Goal: Navigation & Orientation: Find specific page/section

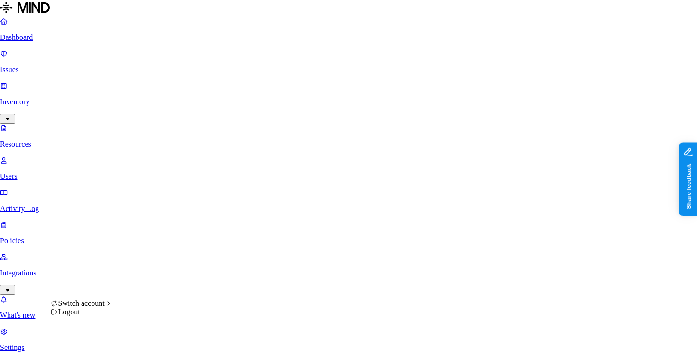
scroll to position [317, 0]
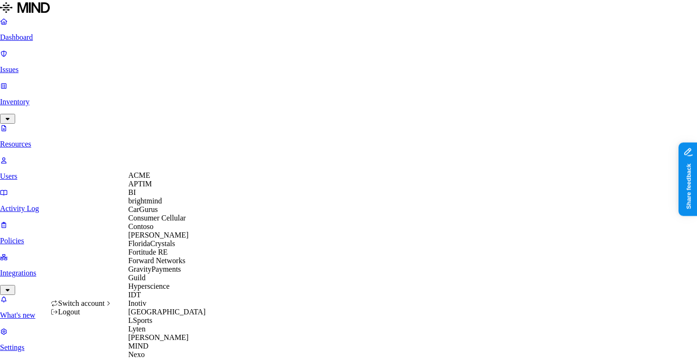
click at [173, 179] on div "ACME" at bounding box center [174, 175] width 92 height 9
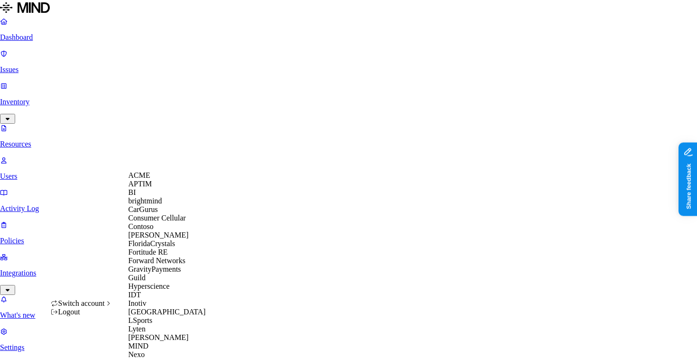
scroll to position [325, 0]
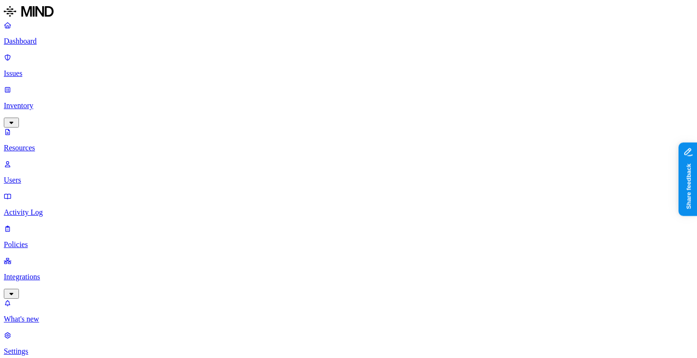
click at [71, 240] on p "Policies" at bounding box center [348, 244] width 689 height 9
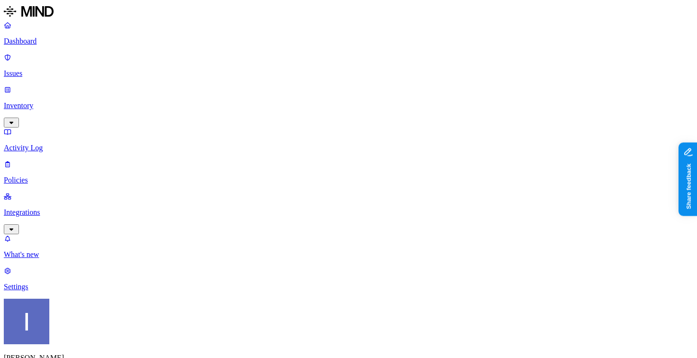
click at [231, 86] on div "Endpoint" at bounding box center [270, 87] width 92 height 9
click at [51, 69] on p "Issues" at bounding box center [348, 73] width 689 height 9
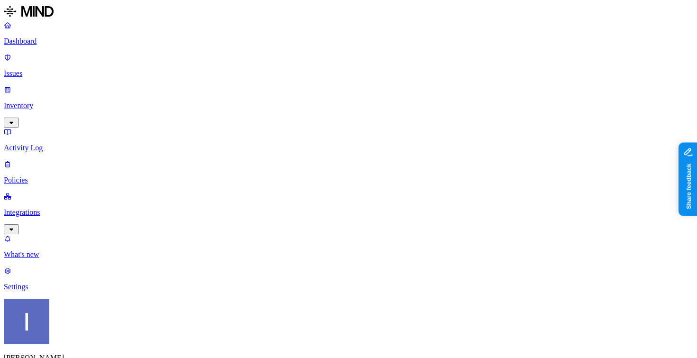
scroll to position [1, 0]
click at [80, 36] on link "Dashboard" at bounding box center [348, 33] width 689 height 25
click at [15, 226] on icon "button" at bounding box center [12, 229] width 8 height 6
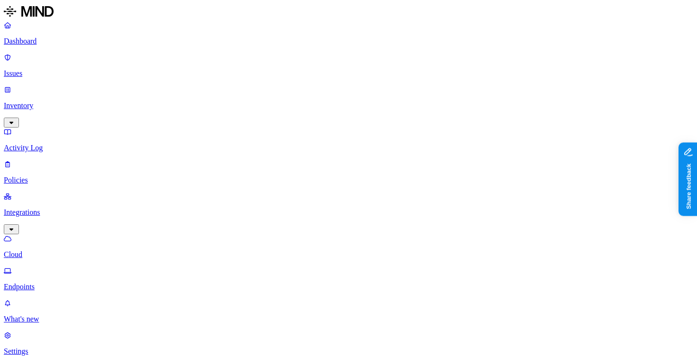
click at [84, 282] on p "Endpoints" at bounding box center [348, 286] width 689 height 9
click at [77, 45] on link "Dashboard" at bounding box center [348, 33] width 689 height 25
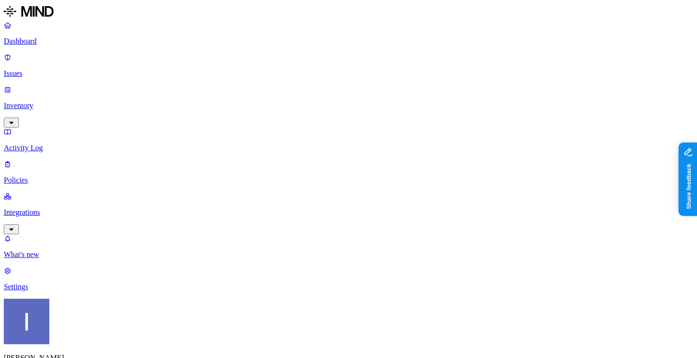
scroll to position [32, 0]
click at [63, 192] on link "Integrations" at bounding box center [348, 212] width 689 height 41
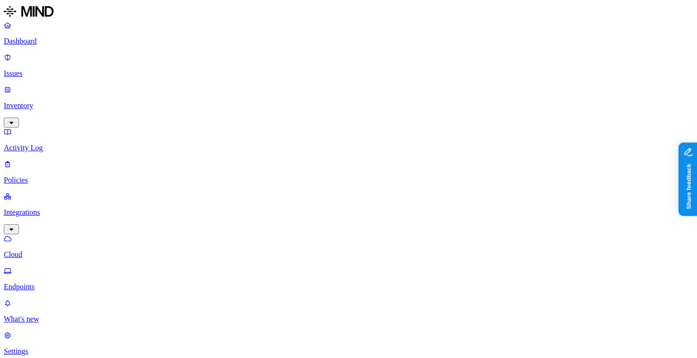
click at [45, 167] on nav "Dashboard Issues Inventory Activity Log Policies Integrations Cloud Endpoints W…" at bounding box center [348, 188] width 689 height 335
click at [45, 282] on p "Endpoints" at bounding box center [348, 286] width 689 height 9
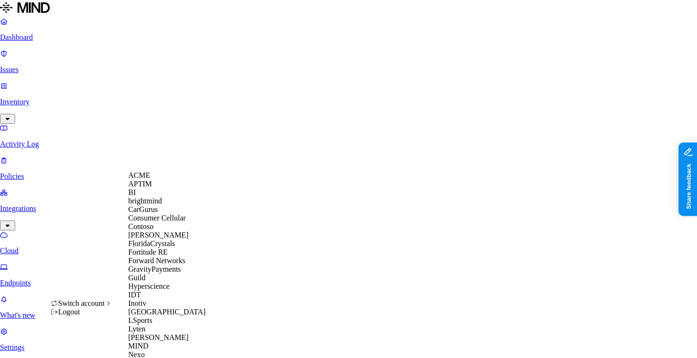
scroll to position [470, 0]
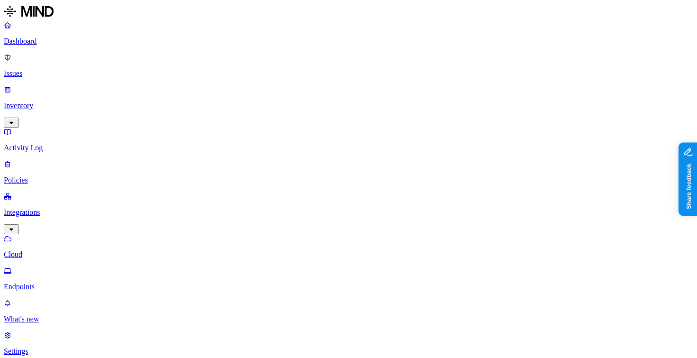
scroll to position [0, 10]
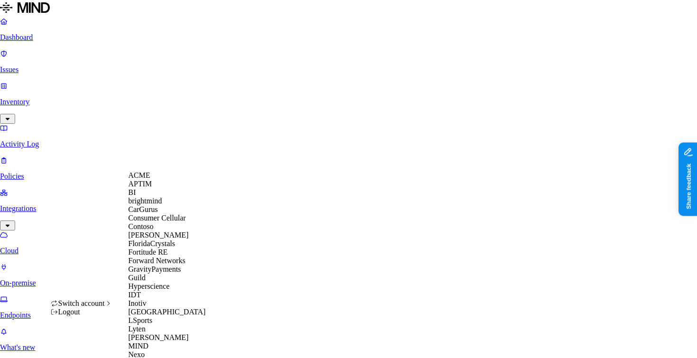
scroll to position [330, 0]
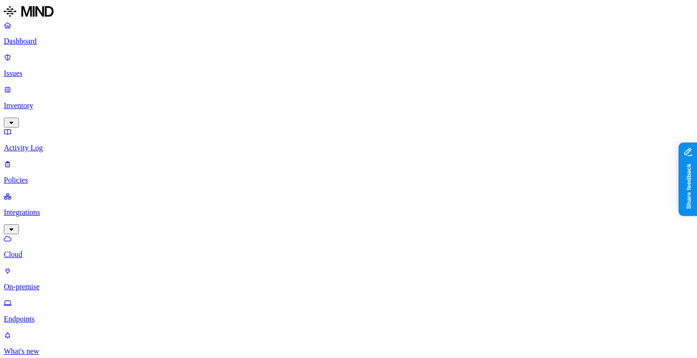
scroll to position [0, 10]
click at [70, 102] on div "Dashboard Issues Inventory Activity Log Policies Integrations Cloud Endpoints" at bounding box center [348, 156] width 689 height 270
click at [70, 176] on p "Policies" at bounding box center [348, 180] width 689 height 9
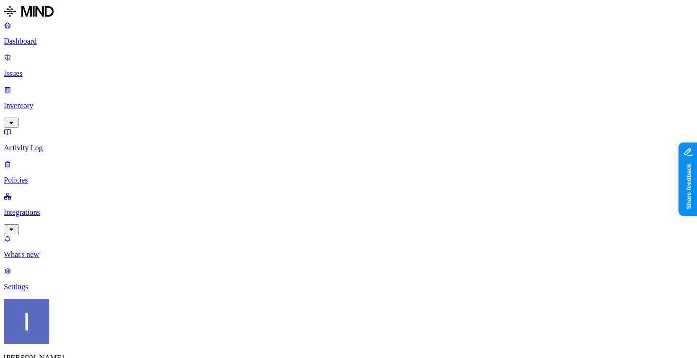
click at [240, 85] on span "Endpoint" at bounding box center [244, 87] width 28 height 8
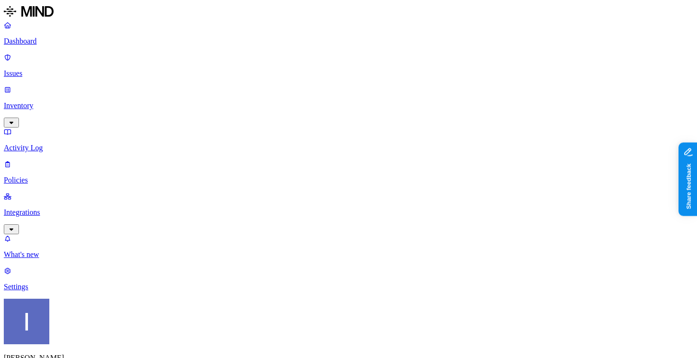
scroll to position [38, 0]
click at [75, 240] on nav "Dashboard Issues Inventory Activity Log Policies Integrations What's new 1 Sett…" at bounding box center [348, 156] width 689 height 270
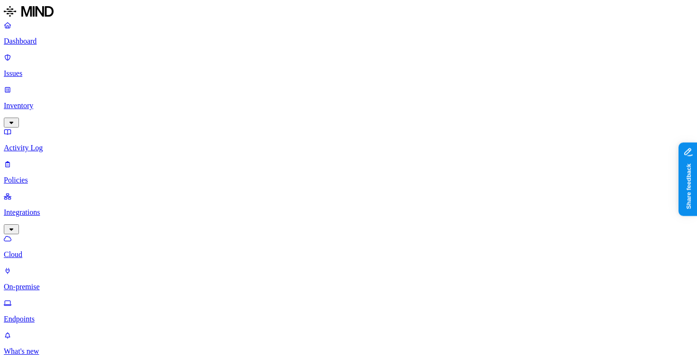
click at [50, 250] on p "Cloud" at bounding box center [348, 254] width 689 height 9
click at [52, 208] on p "Integrations" at bounding box center [348, 212] width 689 height 9
click at [59, 65] on link "Issues" at bounding box center [348, 65] width 689 height 25
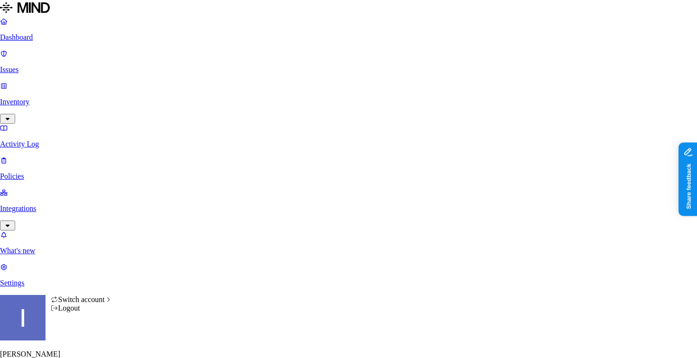
click at [91, 341] on html "Dashboard Issues Inventory Activity Log Policies Integrations What's new 1 Sett…" at bounding box center [348, 302] width 697 height 604
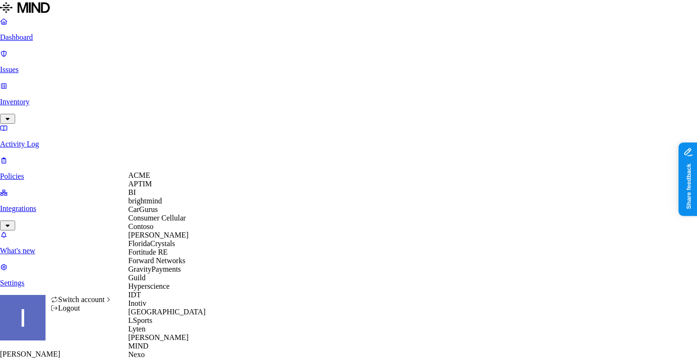
scroll to position [380, 0]
click at [210, 133] on html "Dashboard Issues Inventory Activity Log Policies Integrations What's new 1 Sett…" at bounding box center [348, 302] width 697 height 604
